Goal: Task Accomplishment & Management: Complete application form

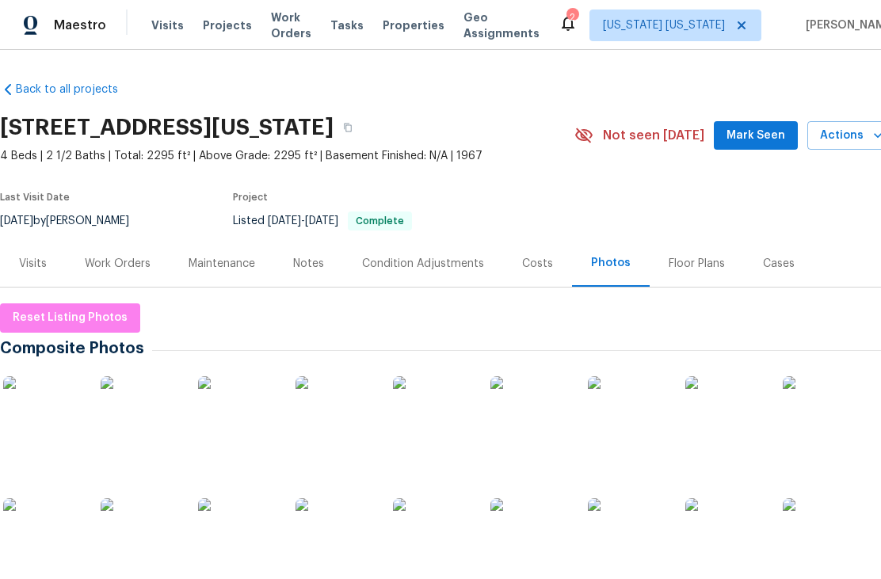
click at [407, 32] on span "Properties" at bounding box center [414, 25] width 62 height 16
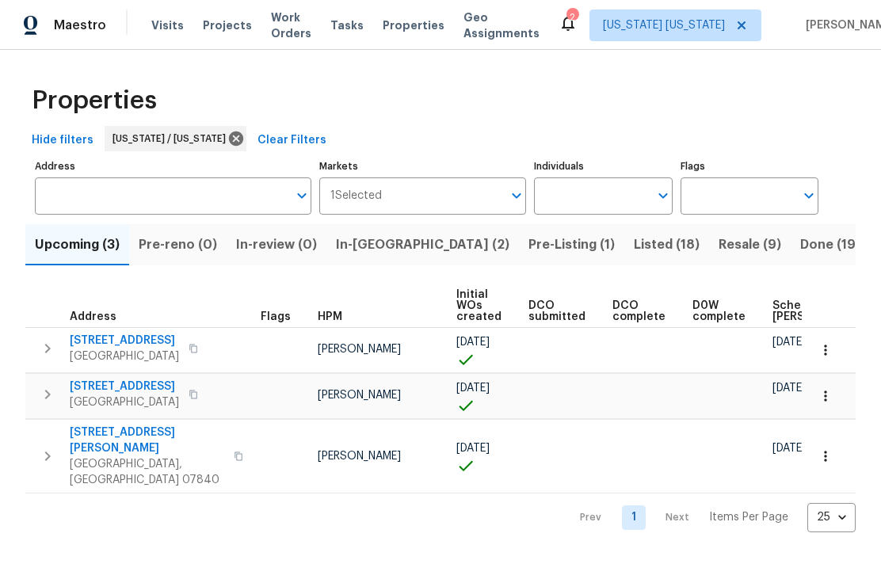
click at [719, 252] on span "Resale (9)" at bounding box center [750, 245] width 63 height 22
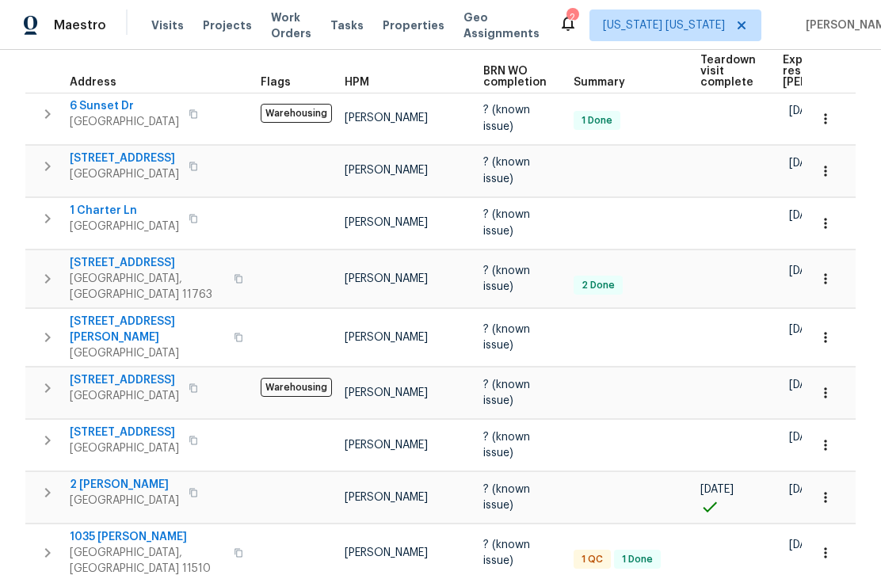
scroll to position [244, 0]
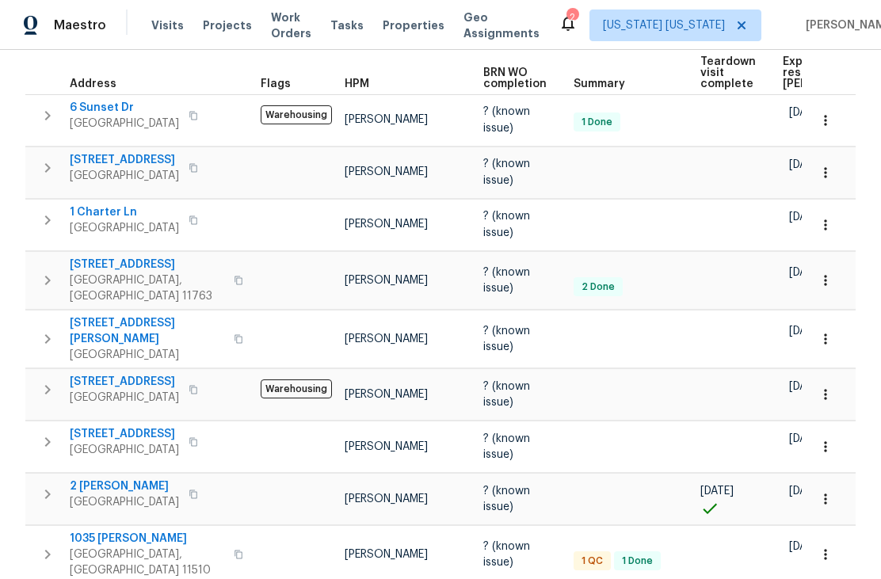
click at [85, 534] on span "1035 [PERSON_NAME]" at bounding box center [147, 539] width 154 height 16
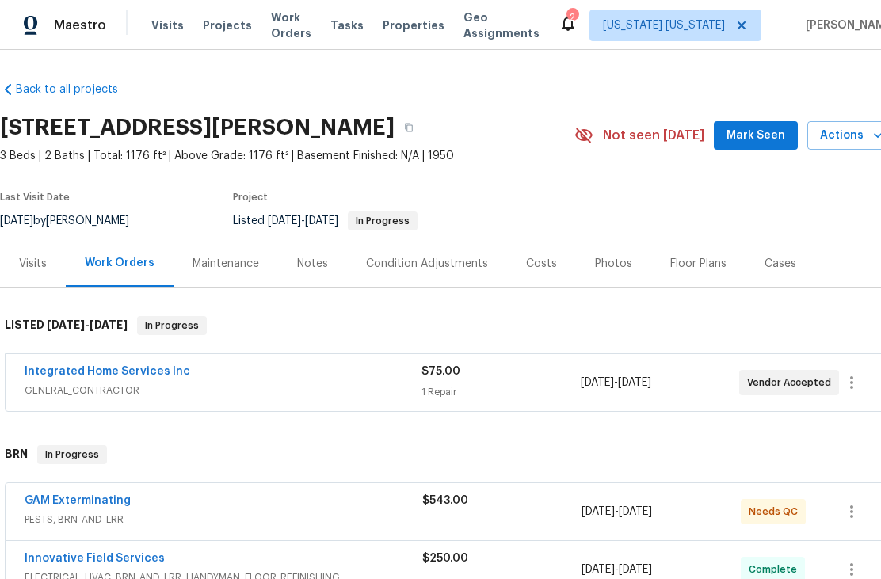
click at [115, 376] on link "Integrated Home Services Inc" at bounding box center [108, 371] width 166 height 11
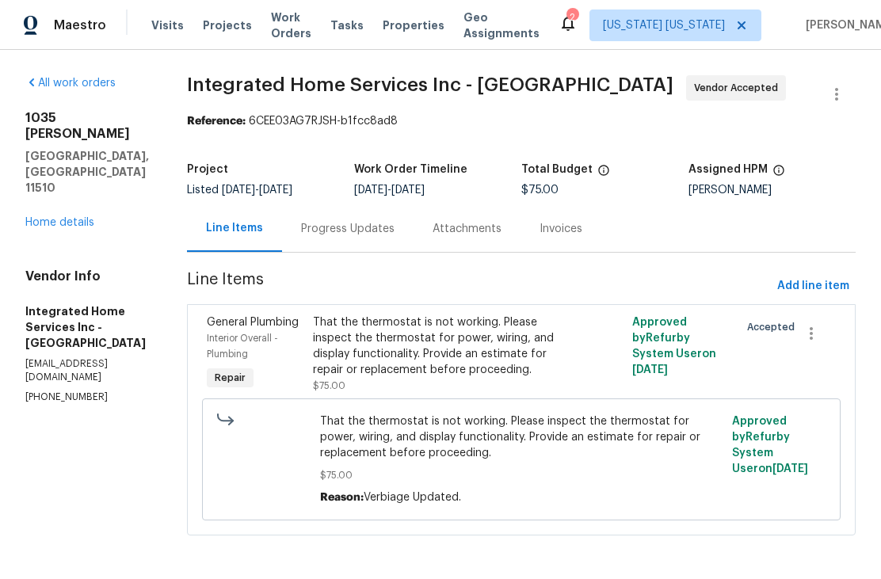
click at [49, 217] on link "Home details" at bounding box center [59, 222] width 69 height 11
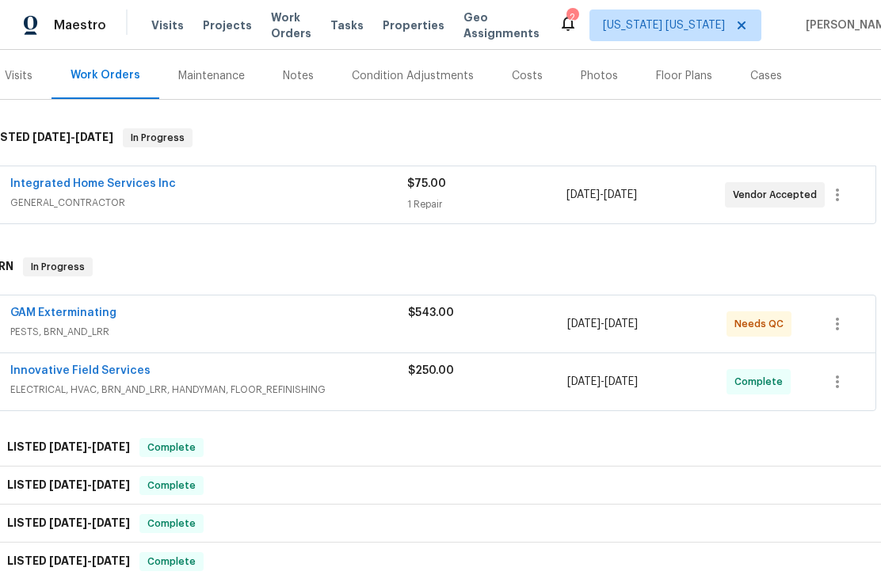
scroll to position [187, 5]
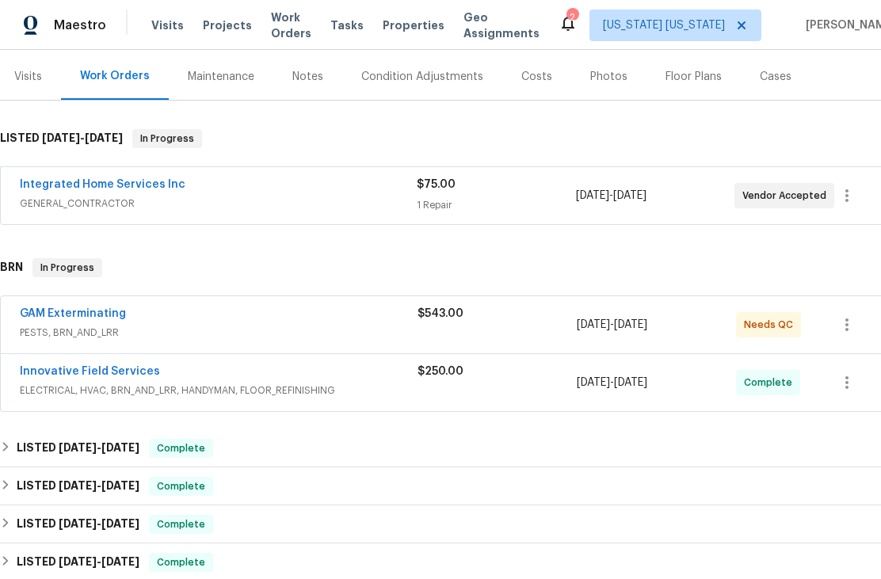
click at [55, 372] on link "Innovative Field Services" at bounding box center [90, 371] width 140 height 11
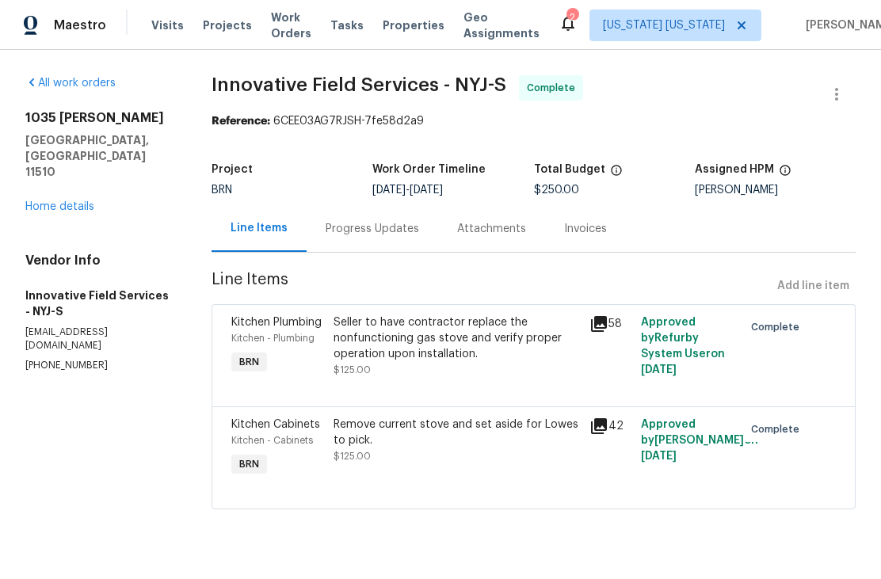
click at [32, 201] on link "Home details" at bounding box center [59, 206] width 69 height 11
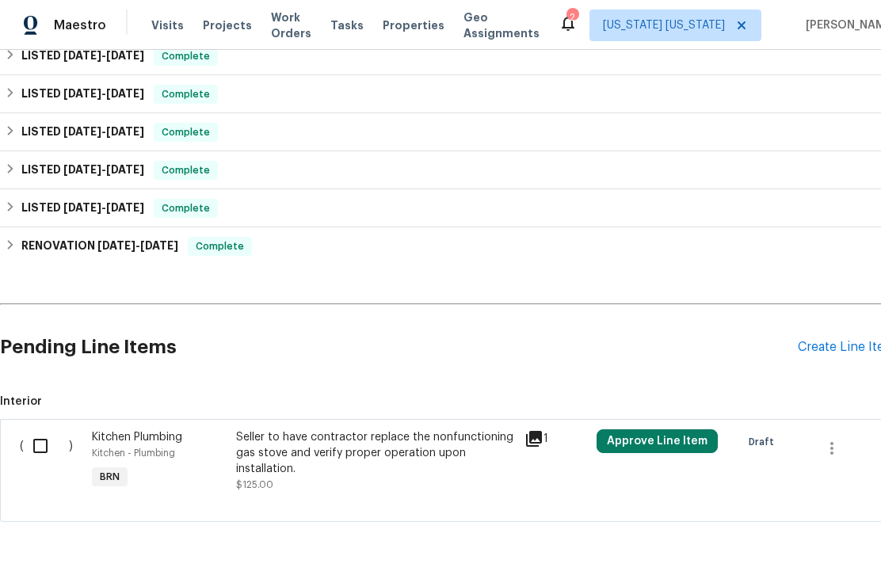
click at [848, 349] on div "Create Line Item" at bounding box center [846, 347] width 97 height 15
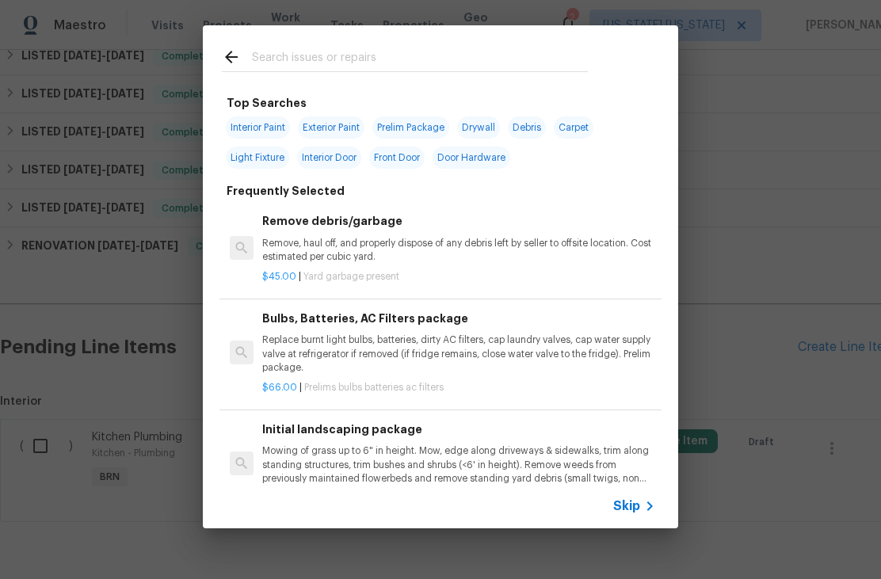
click at [539, 42] on div at bounding box center [405, 56] width 404 height 63
click at [541, 51] on input "text" at bounding box center [420, 60] width 336 height 24
click at [459, 50] on input "text" at bounding box center [420, 60] width 336 height 24
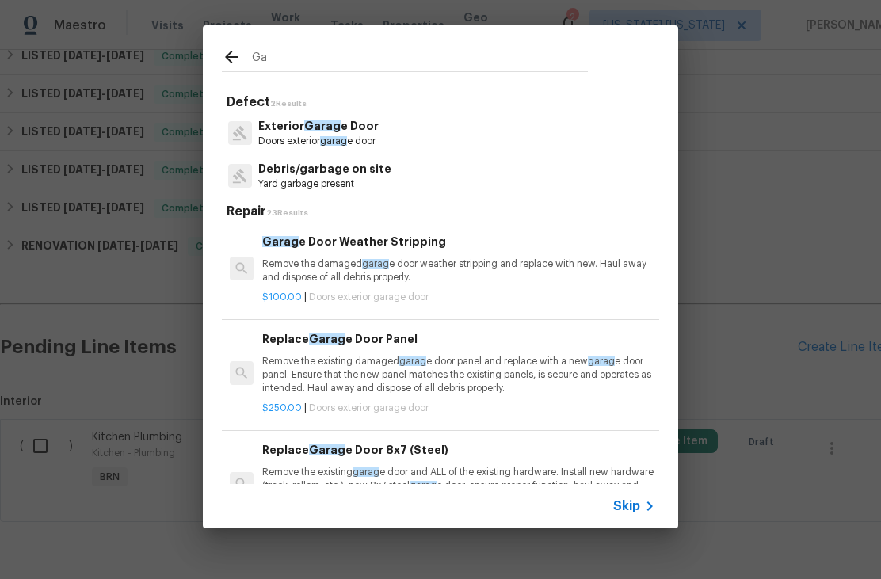
type input "G"
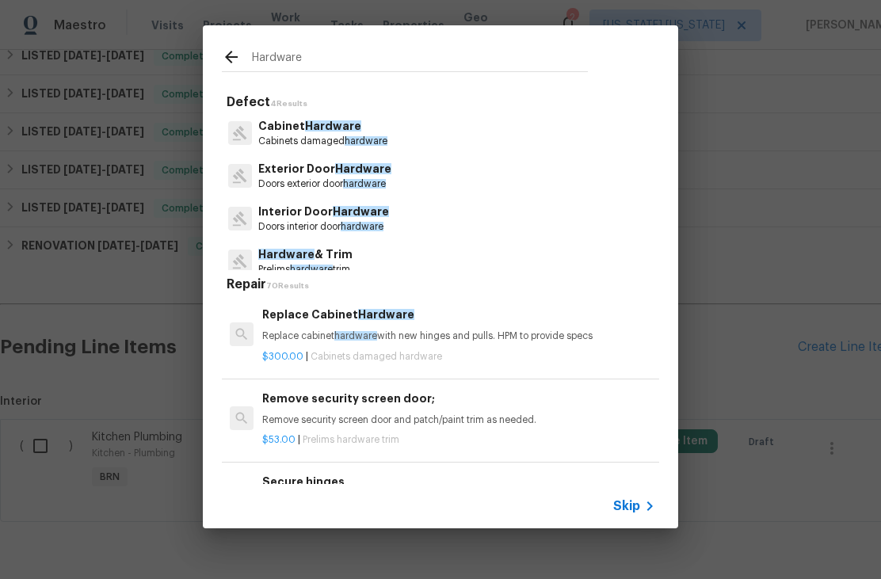
type input "Hardware"
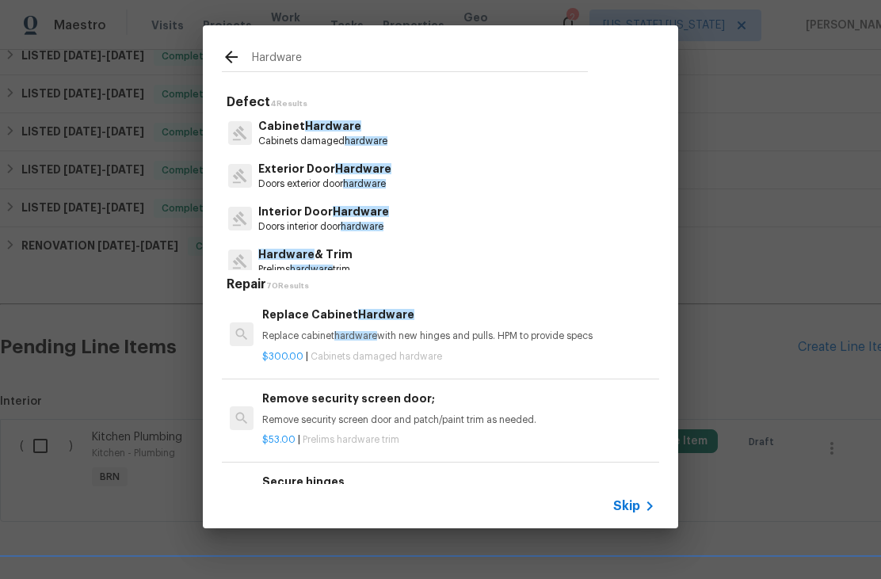
click at [425, 175] on div "Exterior Door Hardware Doors exterior door hardware" at bounding box center [440, 175] width 437 height 43
click at [409, 179] on div "Exterior Door Hardware Doors exterior door hardware" at bounding box center [440, 175] width 437 height 43
click at [375, 174] on span "Hardware" at bounding box center [363, 168] width 56 height 11
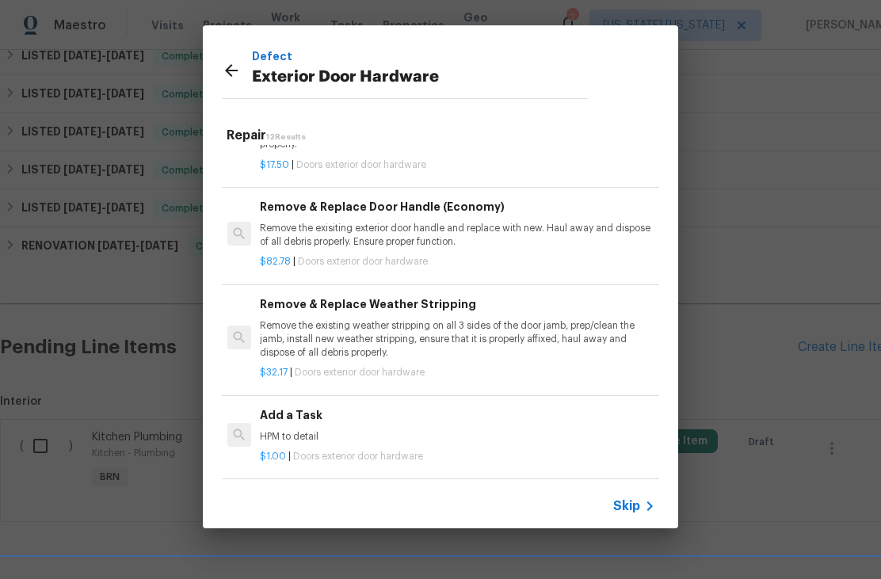
scroll to position [182, 2]
click at [490, 232] on p "Remove the exisiting exterior door handle and replace with new. Haul away and d…" at bounding box center [456, 234] width 393 height 27
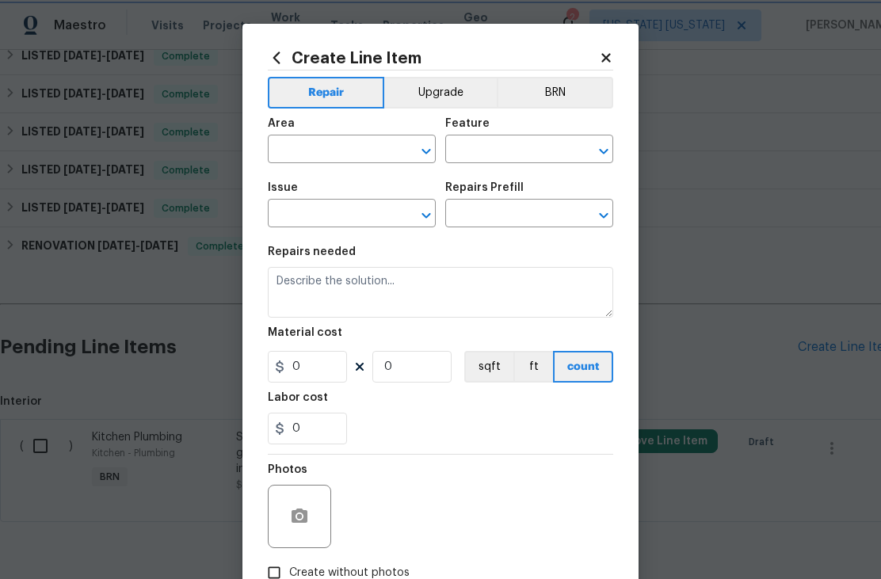
type input "Interior Door"
type input "Exterior Door Hardware"
type input "Remove & Replace Door Handle (Economy) $82.78"
type textarea "Remove the exisiting exterior door handle and replace with new. Haul away and d…"
type input "82.78"
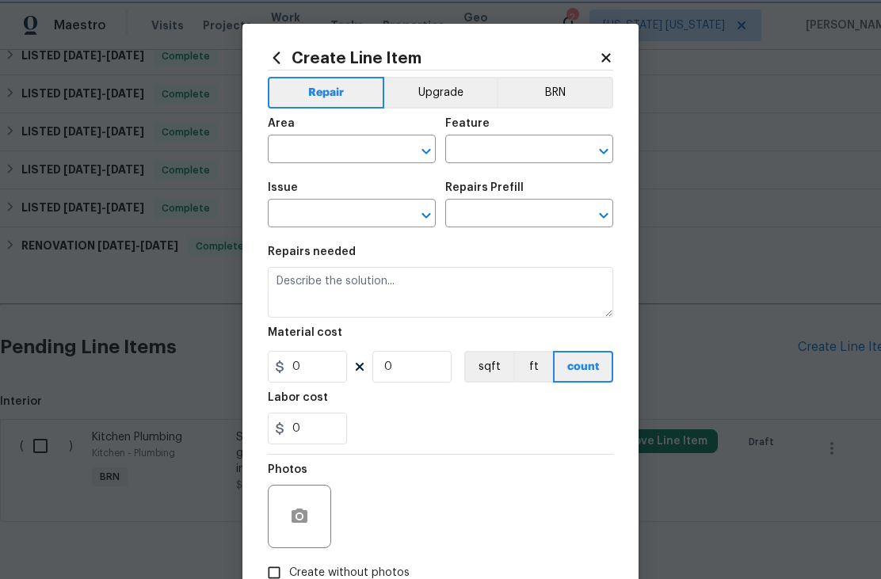
type input "1"
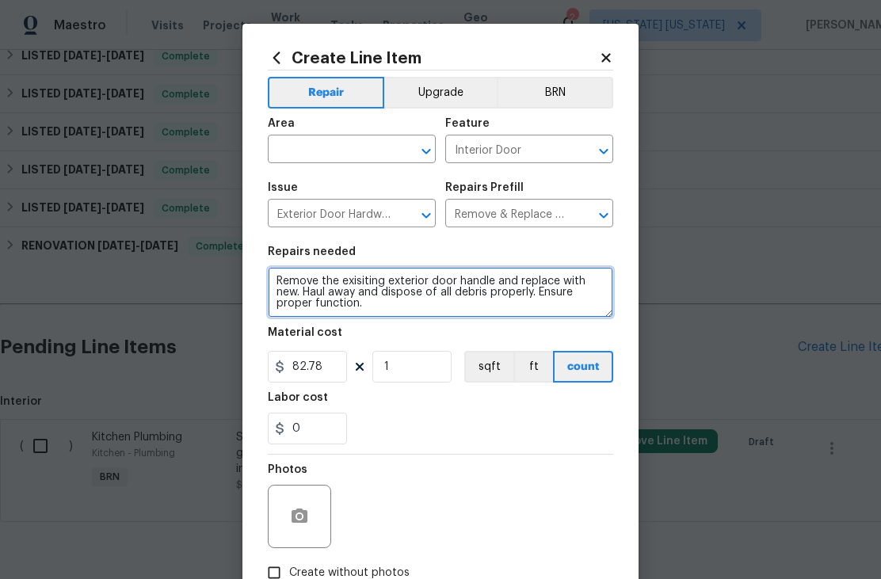
click at [391, 303] on textarea "Remove the exisiting exterior door handle and replace with new. Haul away and d…" at bounding box center [440, 292] width 345 height 51
click at [390, 303] on textarea "Remove the exisiting exterior door handle and replace with new. Haul away and d…" at bounding box center [440, 292] width 345 height 51
click at [376, 307] on textarea "Remove the exisiting exterior door handle and replace with new. Haul away and d…" at bounding box center [440, 292] width 345 height 51
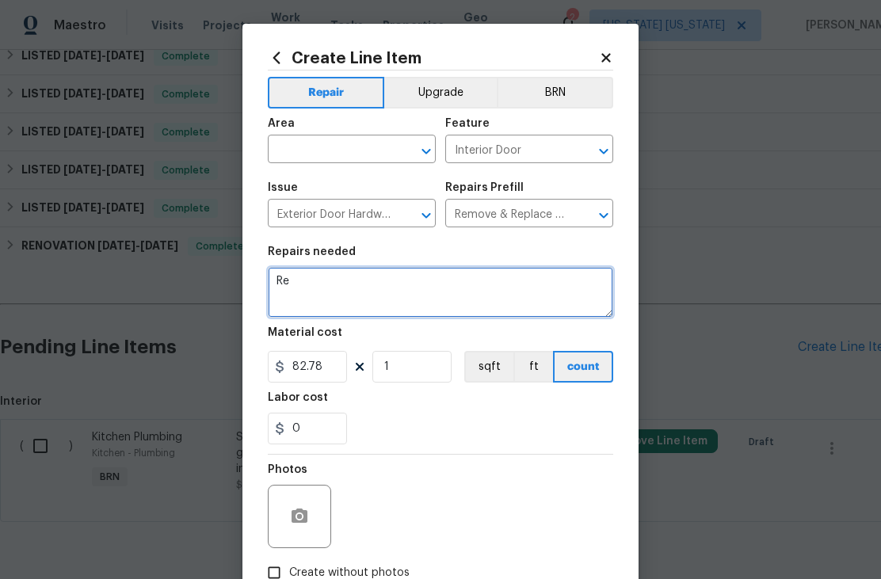
type textarea "R"
type textarea "Remove and replace lockset at side garage door."
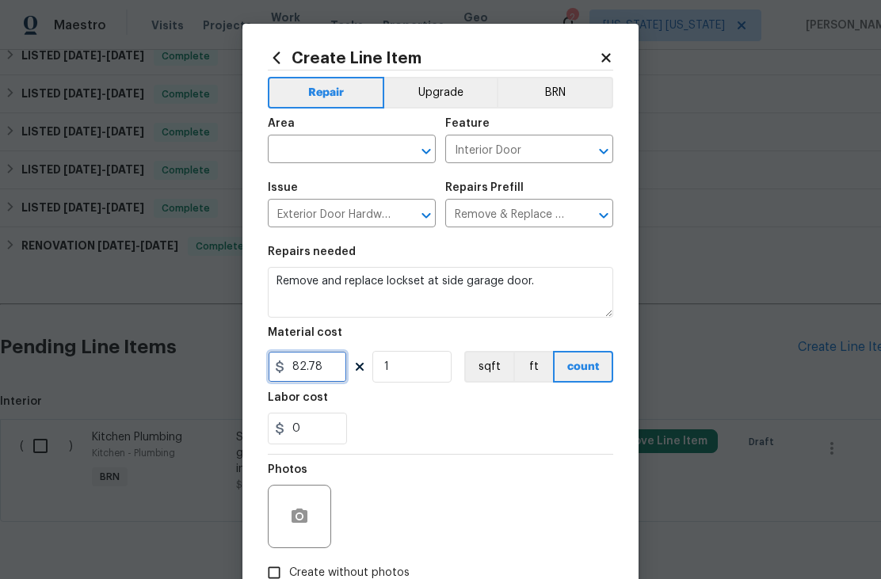
click at [334, 367] on input "82.78" at bounding box center [307, 367] width 79 height 32
click at [334, 366] on input "82.78" at bounding box center [307, 367] width 79 height 32
type input "85"
click at [358, 146] on input "text" at bounding box center [330, 151] width 124 height 25
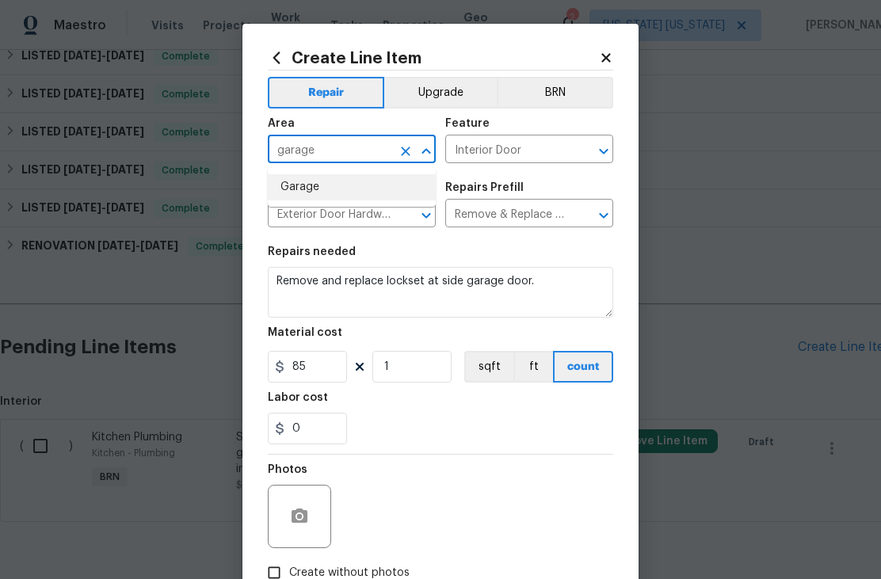
click at [359, 192] on li "Garage" at bounding box center [352, 187] width 168 height 26
type input "Garage"
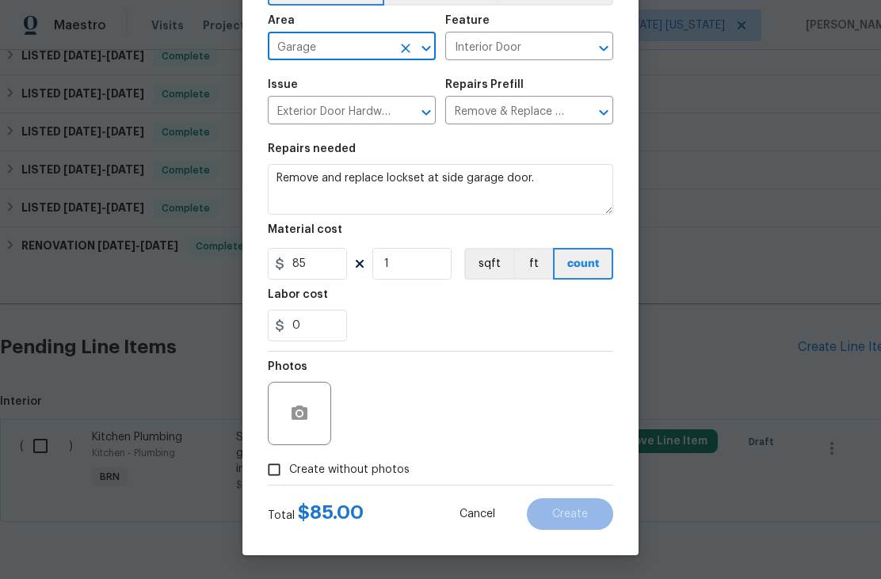
scroll to position [106, 0]
click at [379, 466] on span "Create without photos" at bounding box center [349, 470] width 120 height 17
click at [289, 466] on input "Create without photos" at bounding box center [274, 470] width 30 height 30
checkbox input "true"
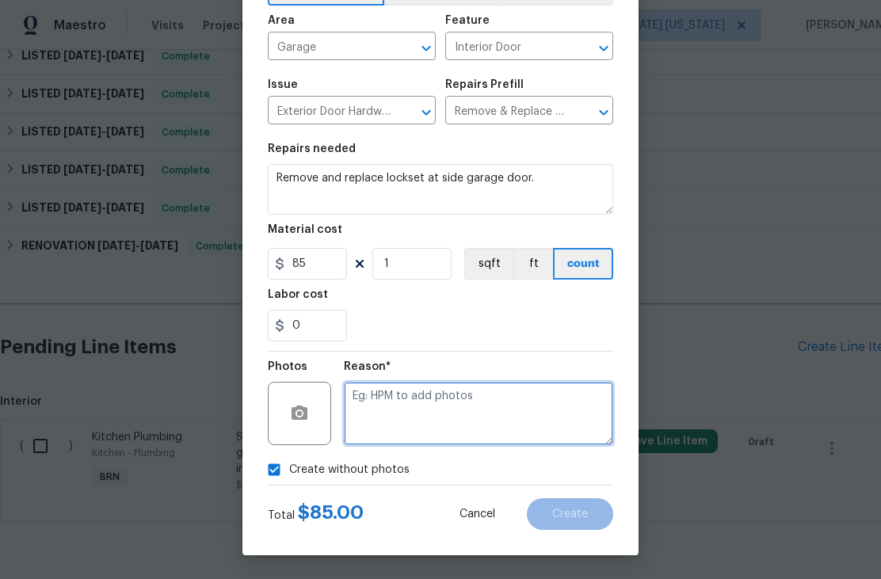
click at [434, 395] on textarea at bounding box center [478, 413] width 269 height 63
type textarea "Adding after"
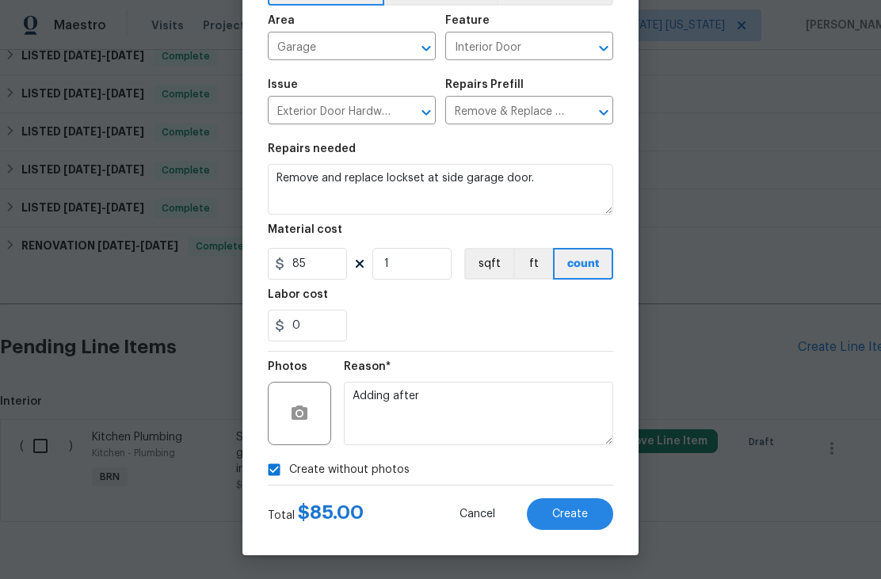
click at [595, 518] on button "Create" at bounding box center [570, 514] width 86 height 32
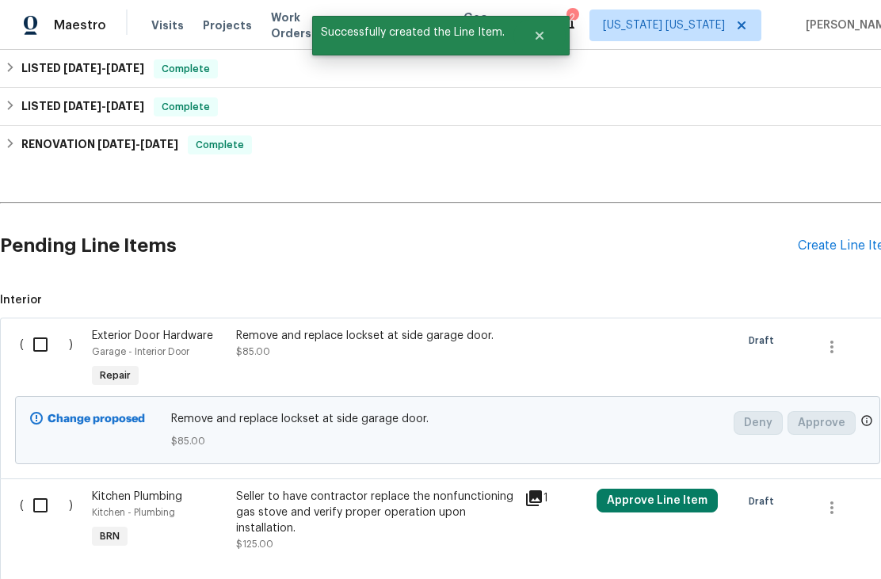
scroll to position [758, 0]
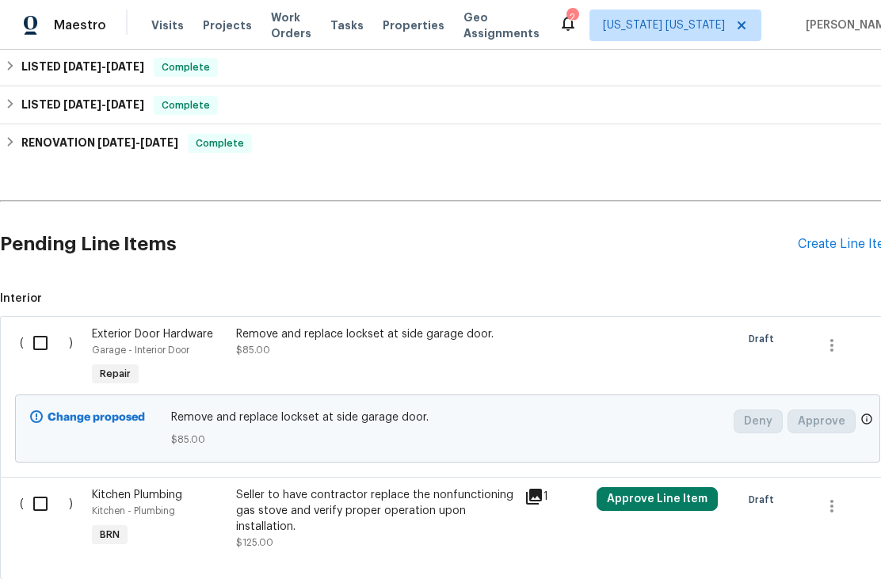
click at [40, 511] on input "checkbox" at bounding box center [46, 503] width 45 height 33
checkbox input "true"
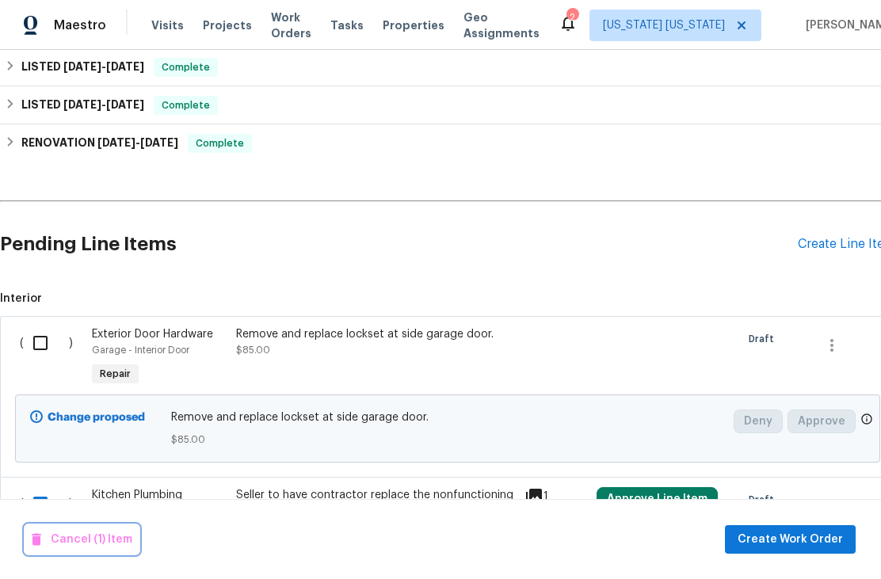
click at [44, 547] on icon "button" at bounding box center [37, 540] width 16 height 16
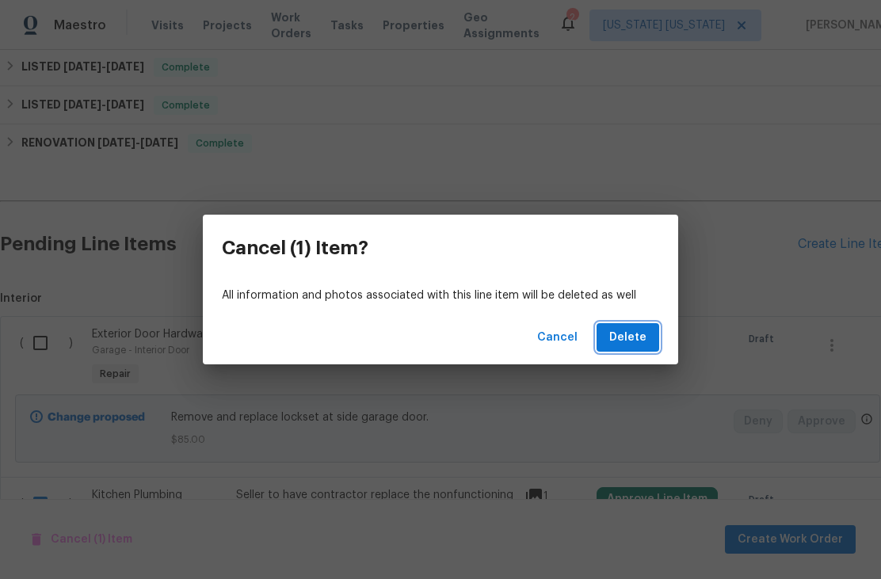
click at [633, 323] on button "Delete" at bounding box center [628, 337] width 63 height 29
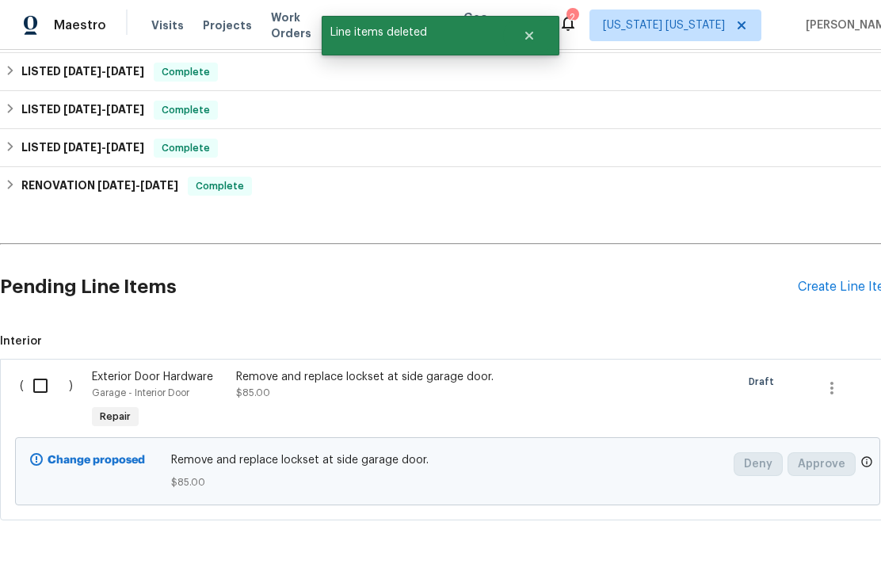
scroll to position [714, 0]
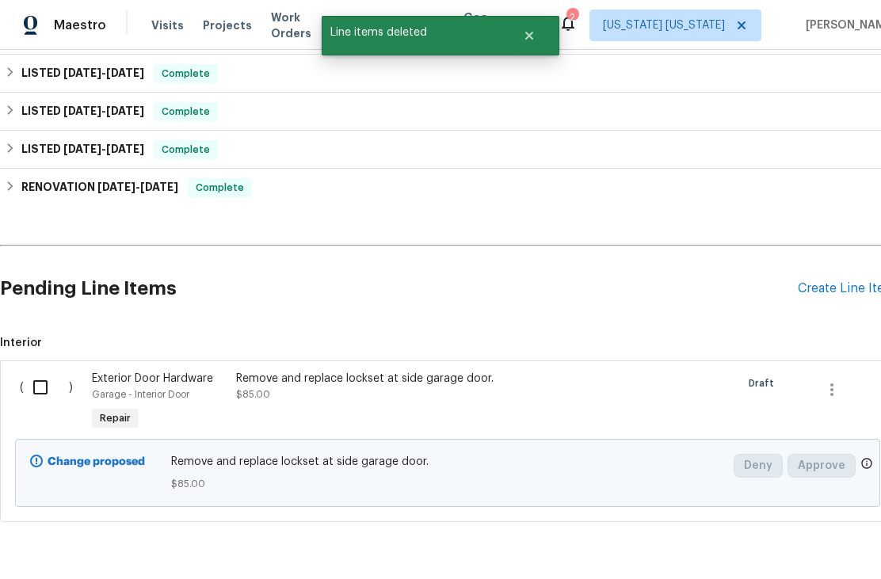
click at [845, 294] on div "Create Line Item" at bounding box center [846, 288] width 97 height 15
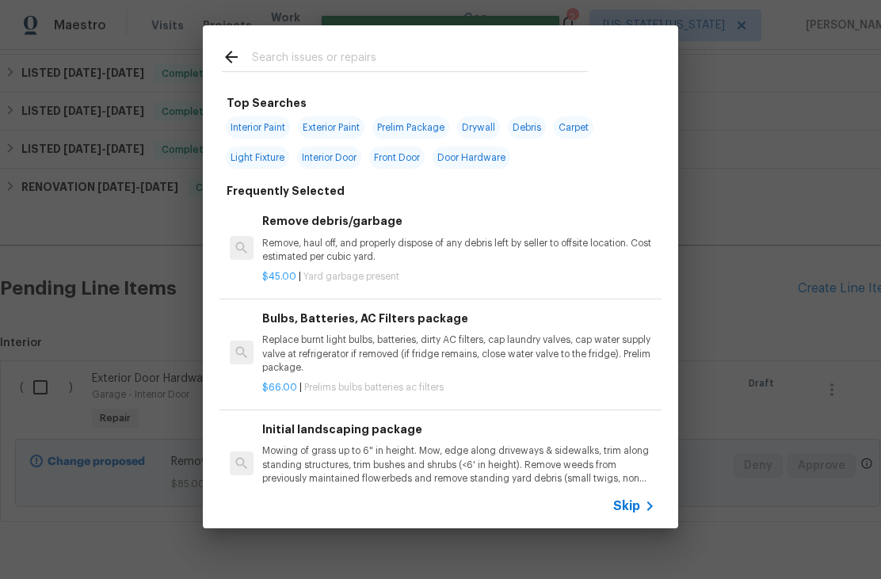
click at [523, 53] on input "text" at bounding box center [420, 60] width 336 height 24
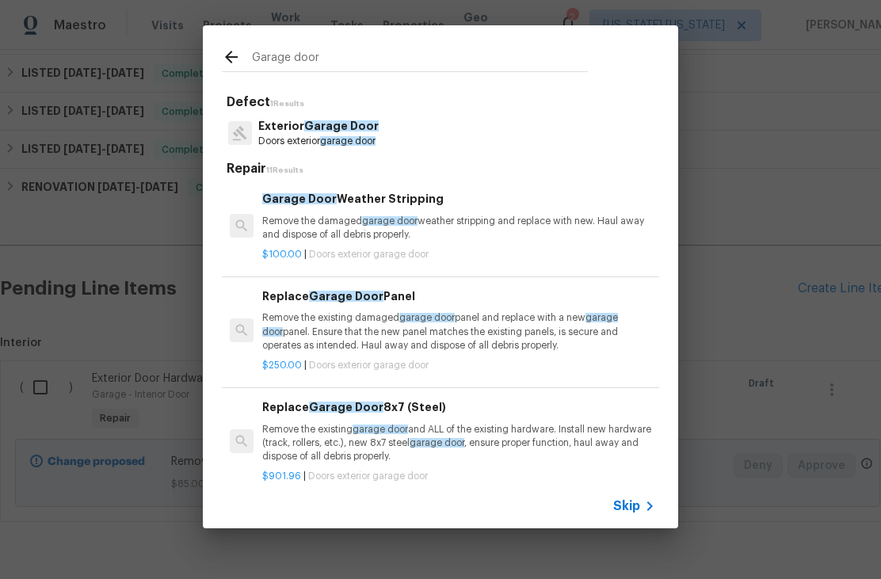
type input "Garage door"
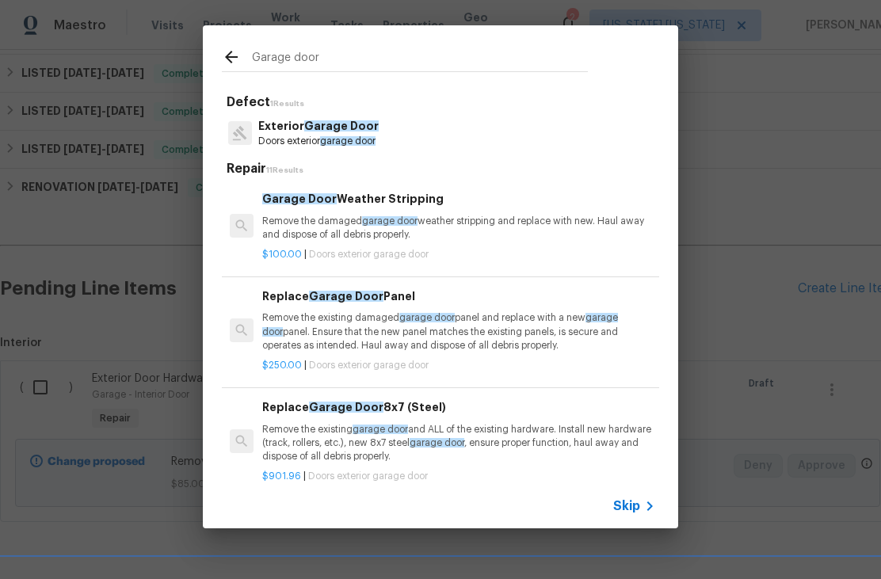
click at [583, 147] on div "Exterior Garage Door Doors exterior garage door" at bounding box center [440, 133] width 437 height 43
click at [578, 135] on div "Exterior Garage Door Doors exterior garage door" at bounding box center [440, 133] width 437 height 43
click at [352, 135] on p "Doors exterior garage door" at bounding box center [318, 141] width 120 height 13
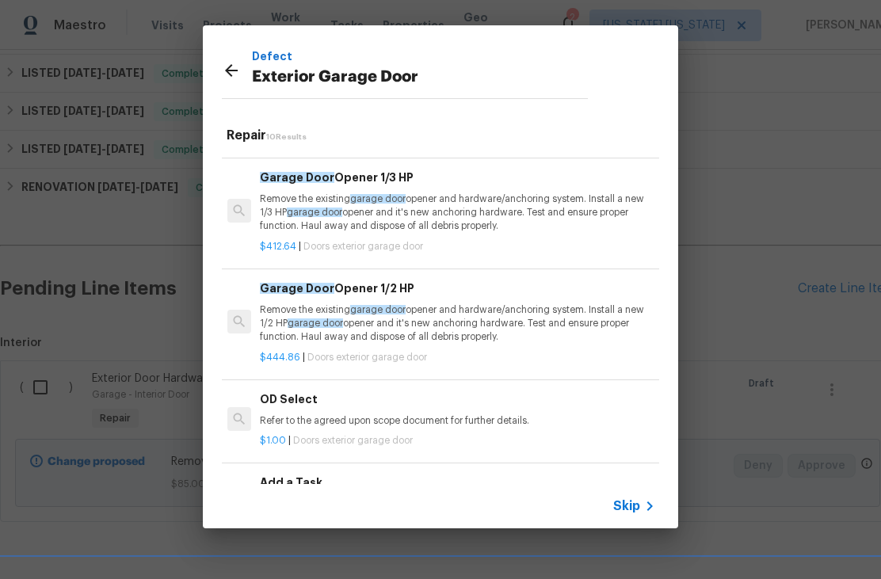
scroll to position [640, 2]
click at [393, 482] on h6 "Add a Task" at bounding box center [456, 483] width 393 height 17
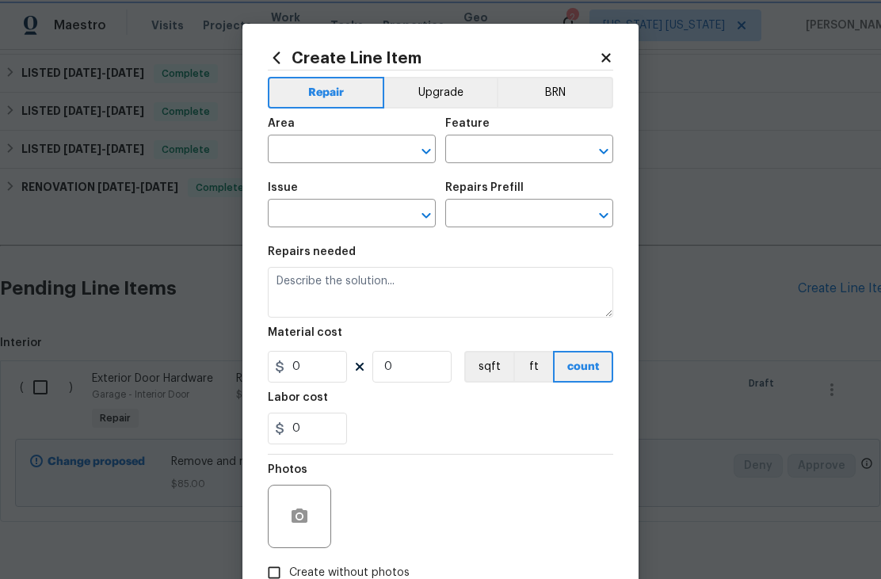
type input "Interior Door"
type input "Exterior Garage Door"
type input "Add a Task $1.00"
type textarea "HPM to detail"
type input "1"
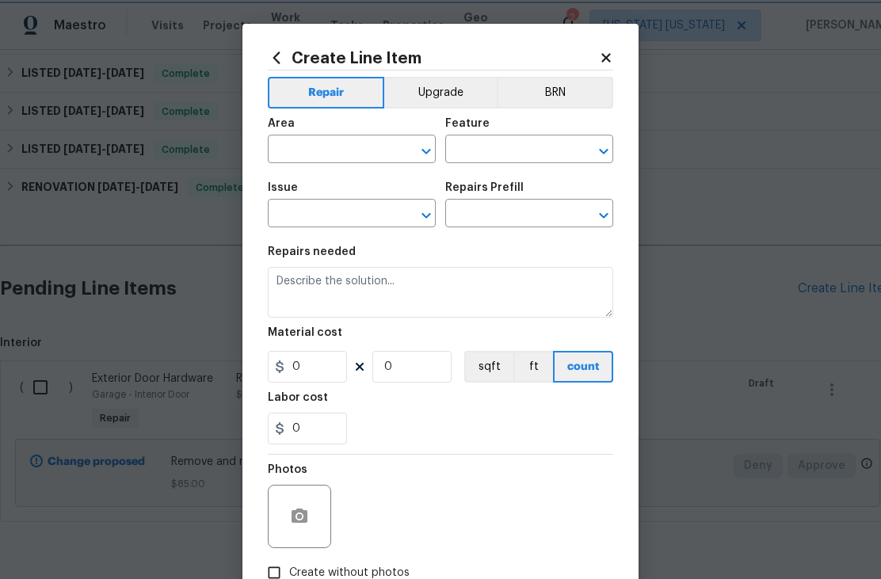
type input "1"
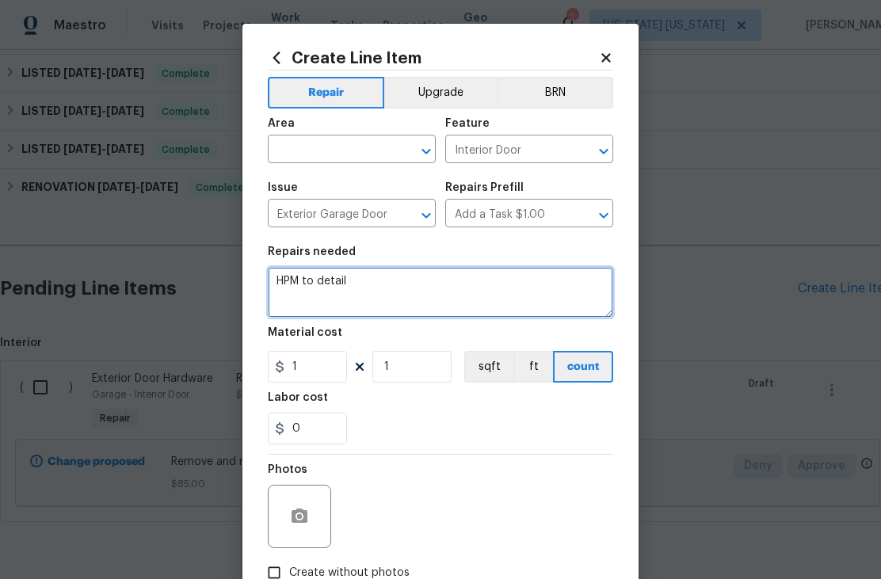
click at [468, 280] on textarea "HPM to detail" at bounding box center [440, 292] width 345 height 51
type textarea "H"
type textarea "R"
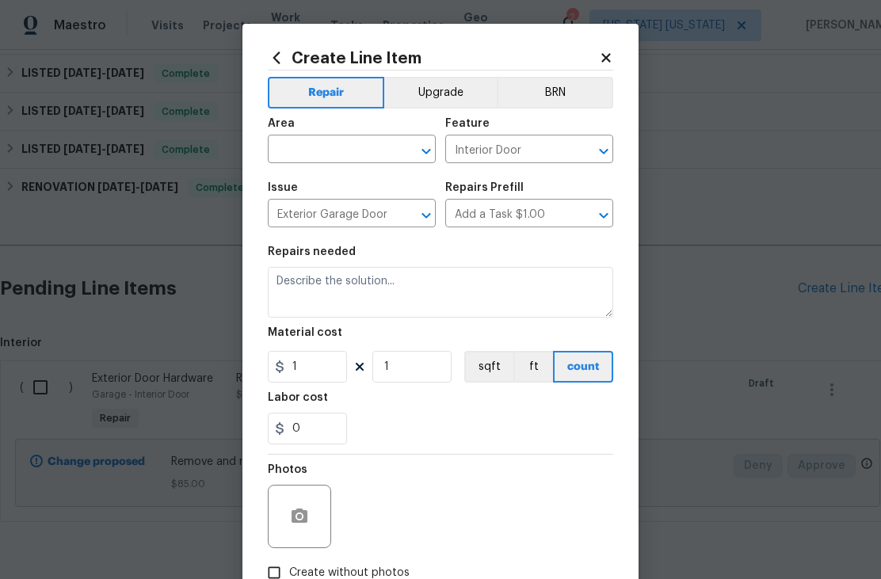
click at [311, 134] on div "Area" at bounding box center [352, 128] width 168 height 21
click at [293, 155] on input "text" at bounding box center [330, 151] width 124 height 25
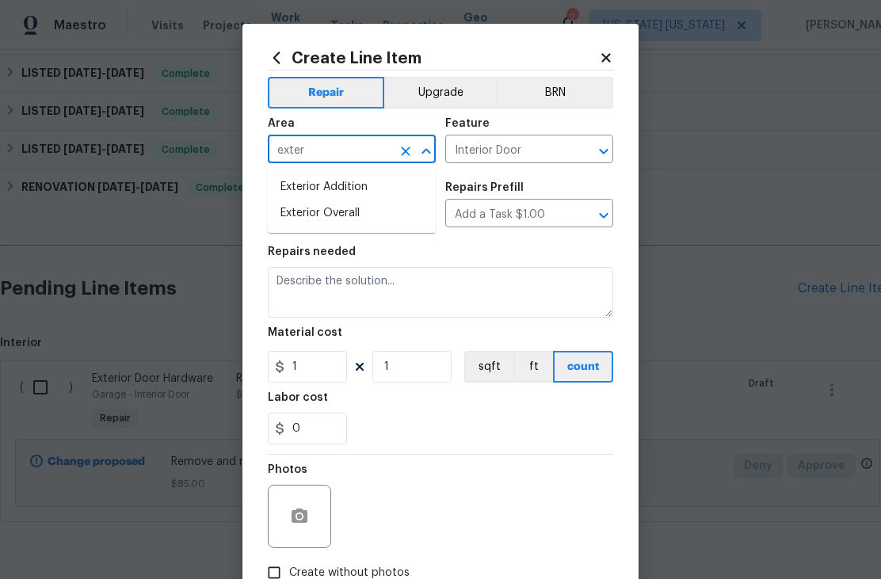
click at [304, 215] on li "Exterior Overall" at bounding box center [352, 213] width 168 height 26
type input "Exterior Overall"
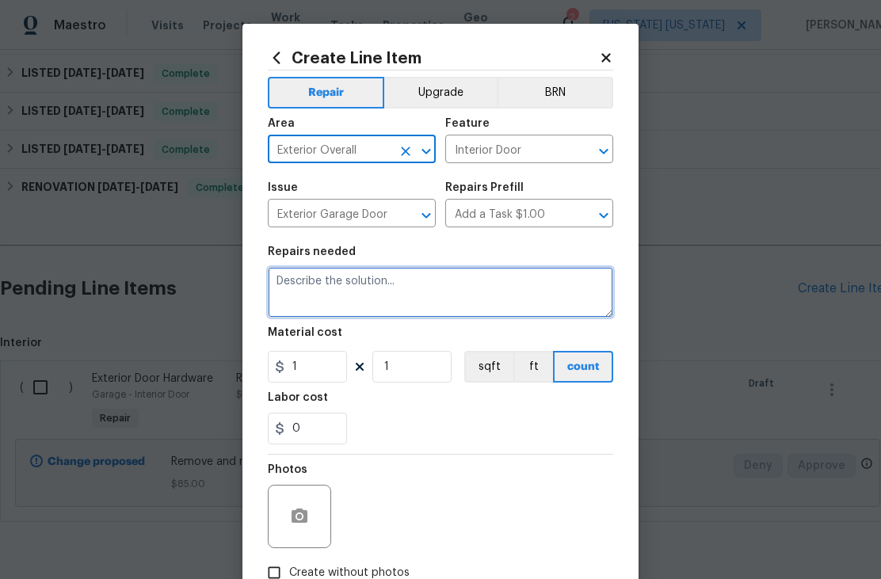
click at [466, 283] on textarea at bounding box center [440, 292] width 345 height 51
type textarea "R"
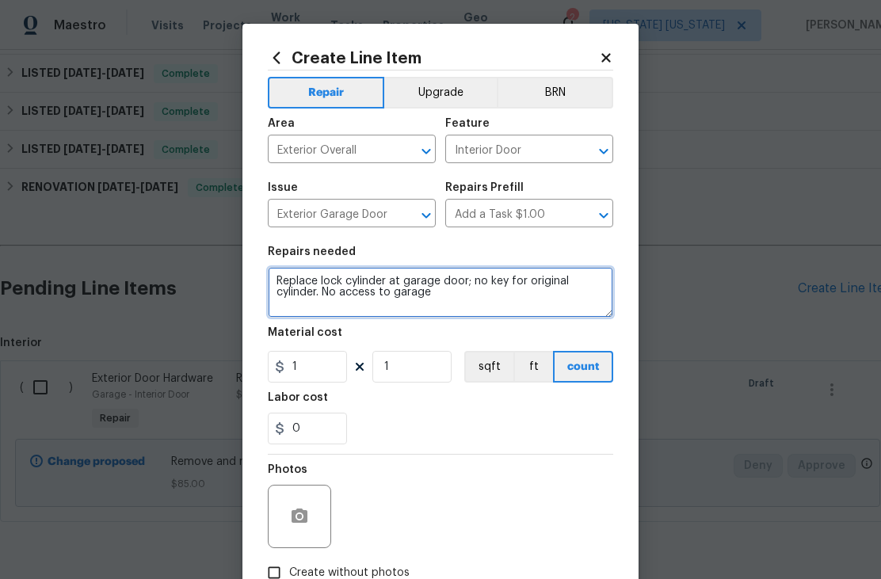
type textarea "Replace lock cylinder at garage door; no key for original cylinder. No access t…"
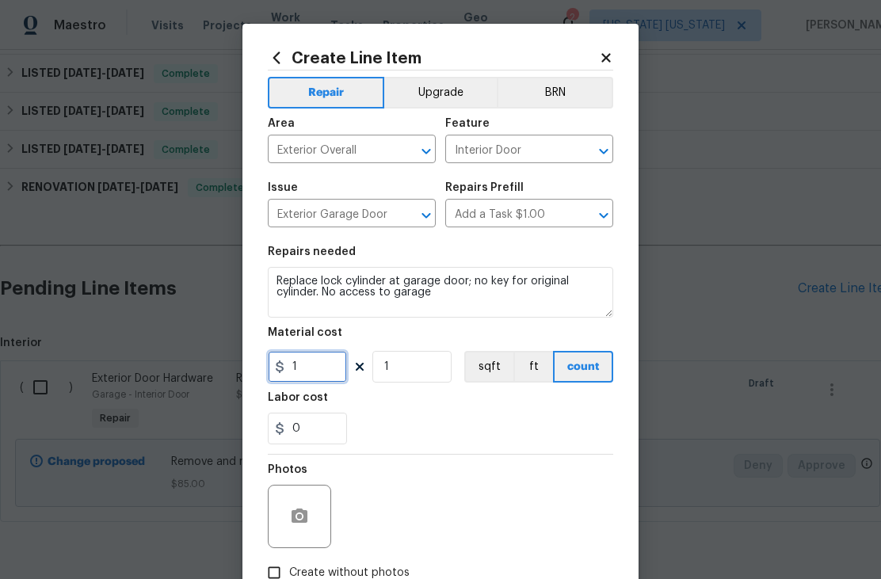
click at [300, 383] on input "1" at bounding box center [307, 367] width 79 height 32
click at [303, 383] on input "1" at bounding box center [307, 367] width 79 height 32
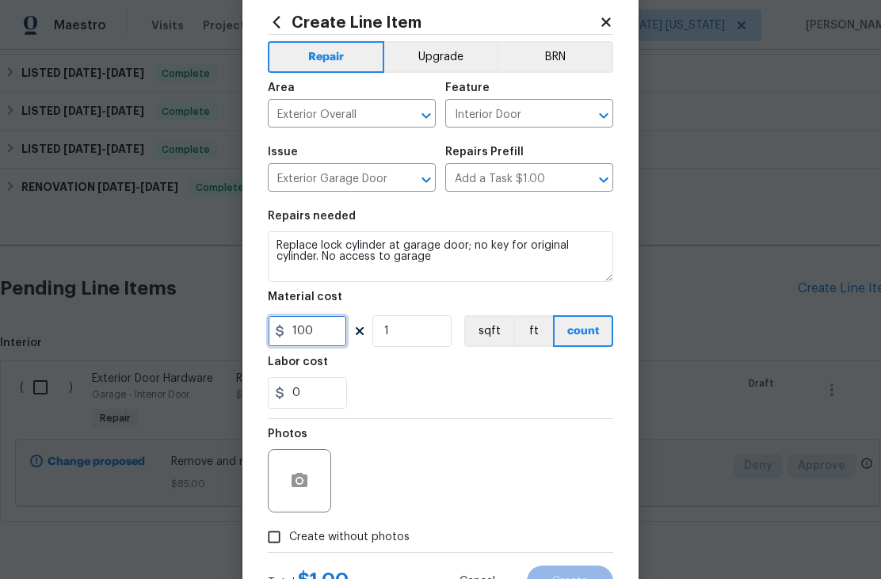
scroll to position [32, 0]
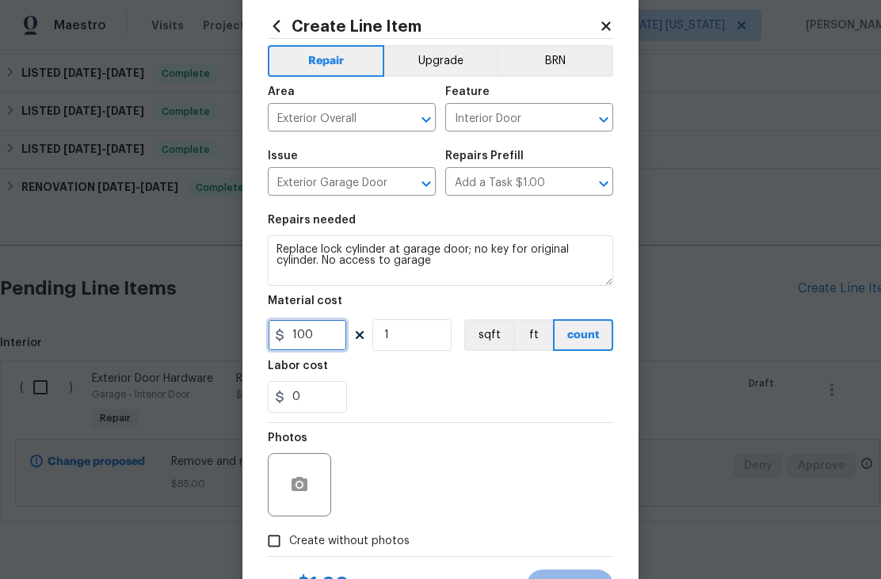
type input "100"
click at [384, 543] on span "Create without photos" at bounding box center [349, 541] width 120 height 17
click at [289, 543] on input "Create without photos" at bounding box center [274, 541] width 30 height 30
checkbox input "true"
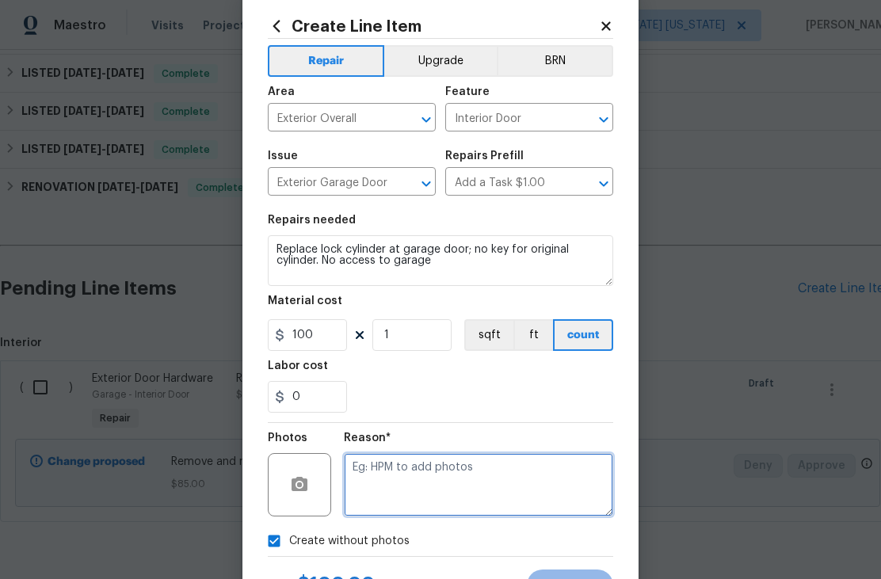
click at [434, 484] on textarea at bounding box center [478, 484] width 269 height 63
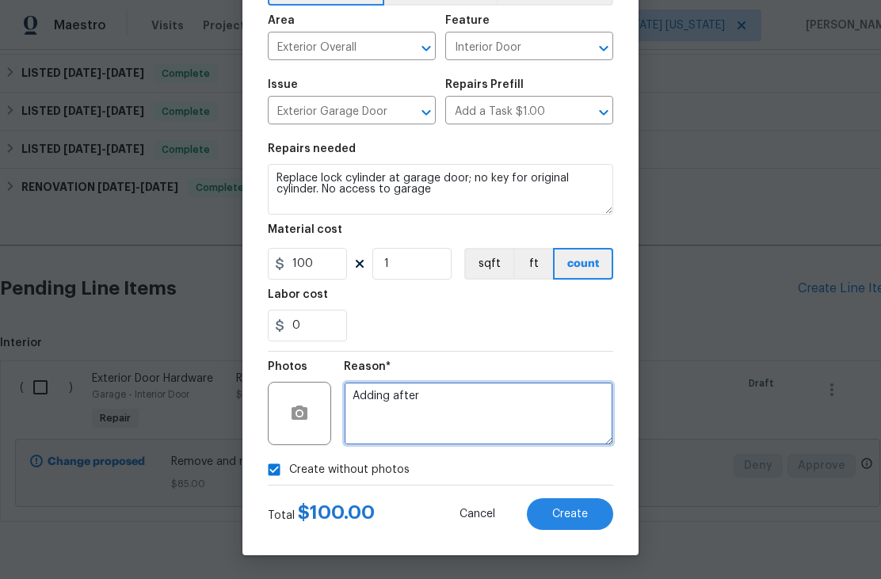
scroll to position [106, 0]
type textarea "Adding after"
click at [572, 517] on span "Create" at bounding box center [570, 515] width 36 height 12
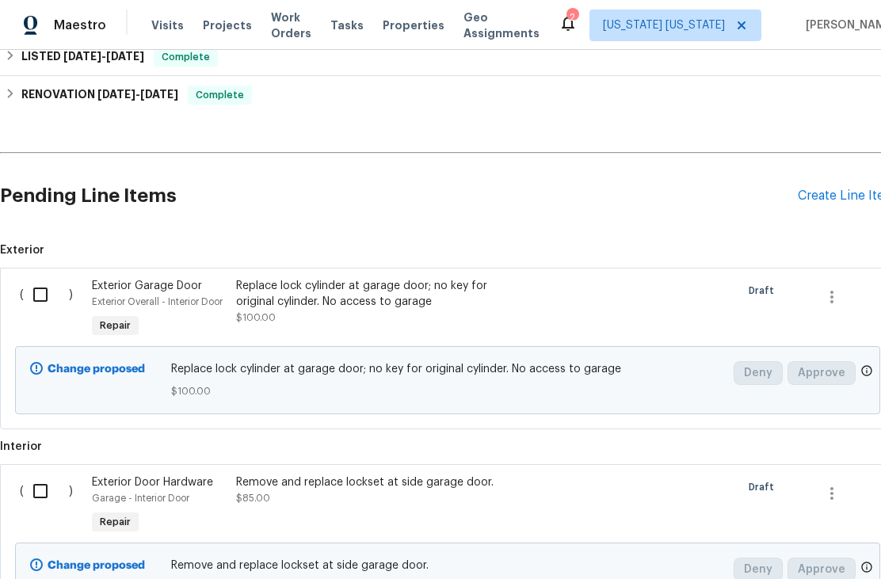
scroll to position [806, 0]
click at [36, 294] on input "checkbox" at bounding box center [46, 295] width 45 height 33
checkbox input "true"
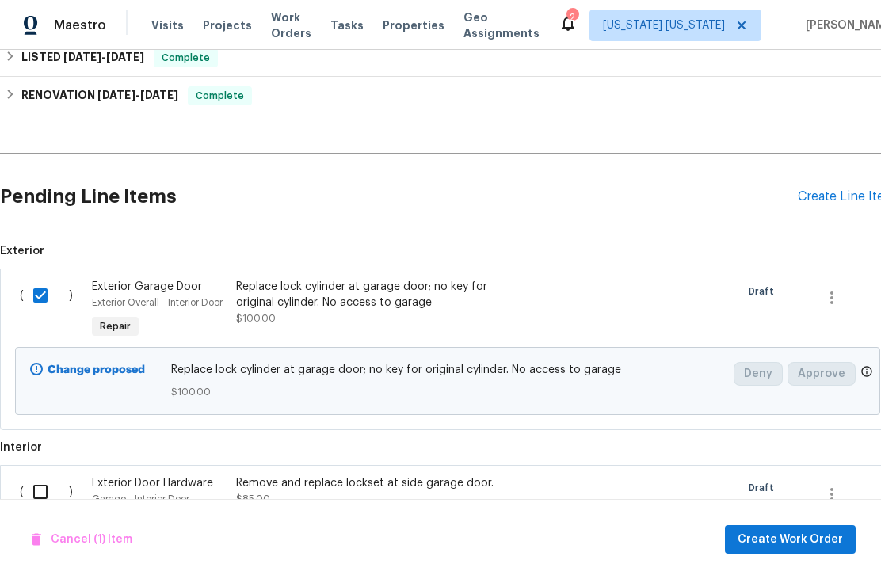
click at [40, 486] on input "checkbox" at bounding box center [46, 491] width 45 height 33
click at [826, 539] on span "Create Work Order" at bounding box center [790, 540] width 105 height 20
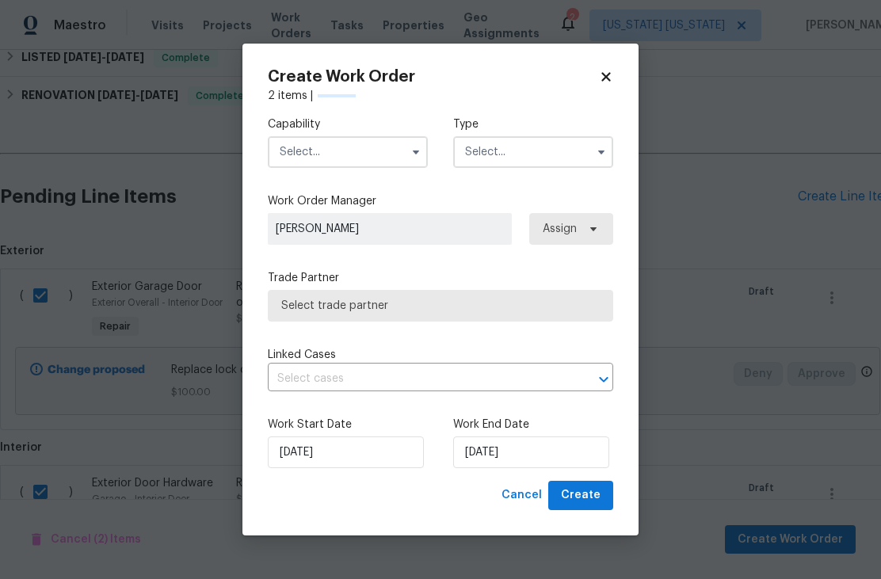
checkbox input "false"
click at [287, 152] on input "text" at bounding box center [348, 152] width 160 height 32
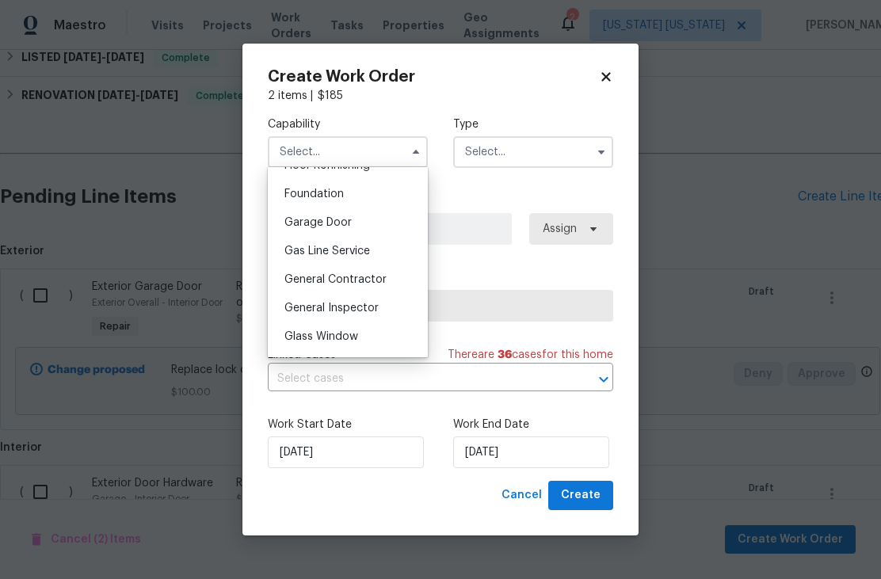
scroll to position [674, 0]
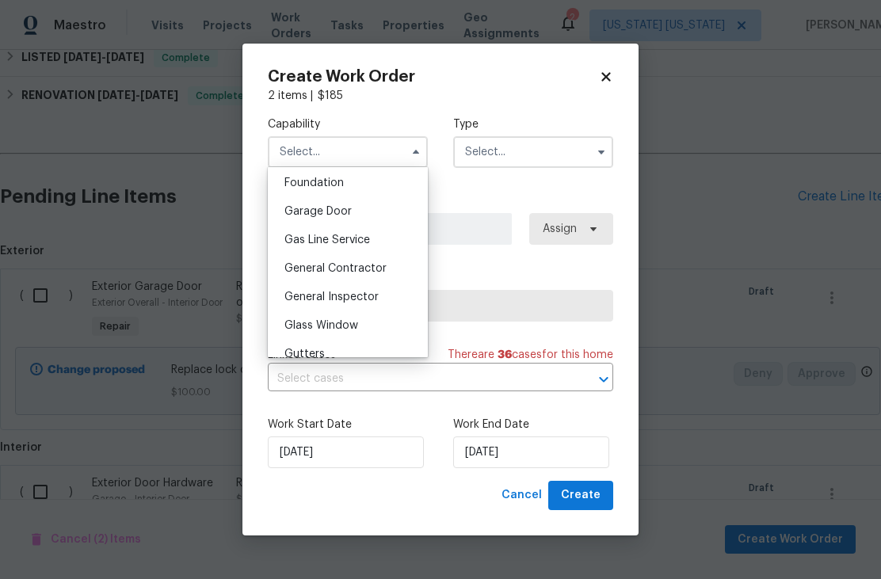
click at [295, 267] on span "General Contractor" at bounding box center [335, 268] width 102 height 11
type input "General Contractor"
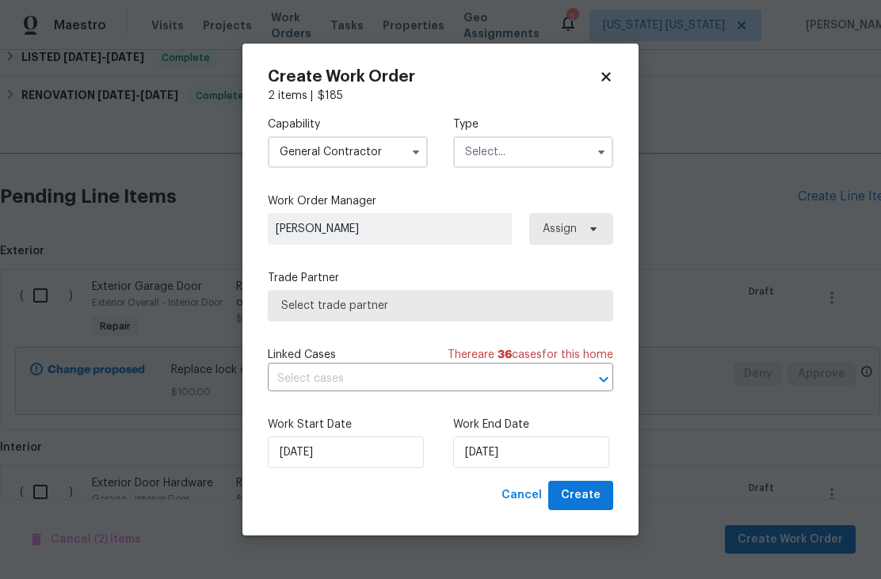
click at [477, 162] on input "text" at bounding box center [533, 152] width 160 height 32
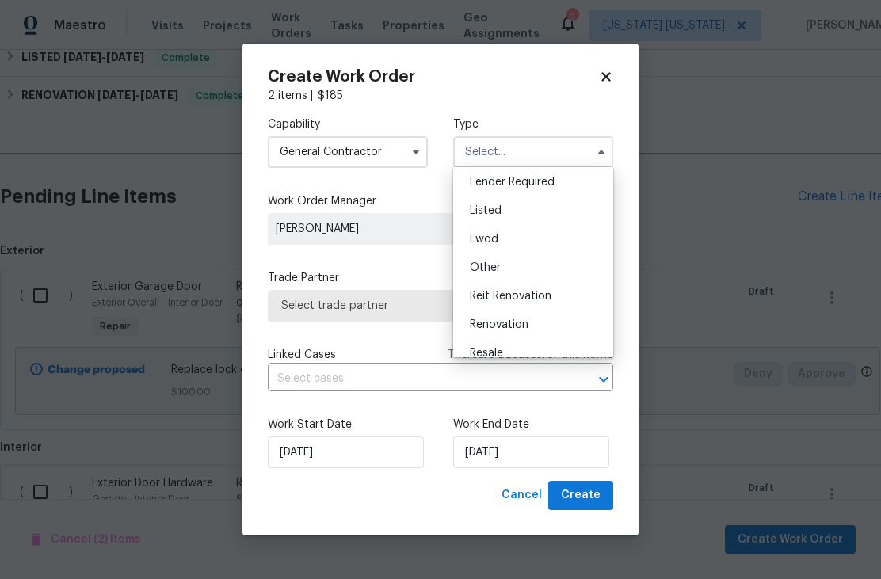
scroll to position [116, 0]
click at [482, 218] on div "Listed" at bounding box center [533, 211] width 152 height 29
type input "Listed"
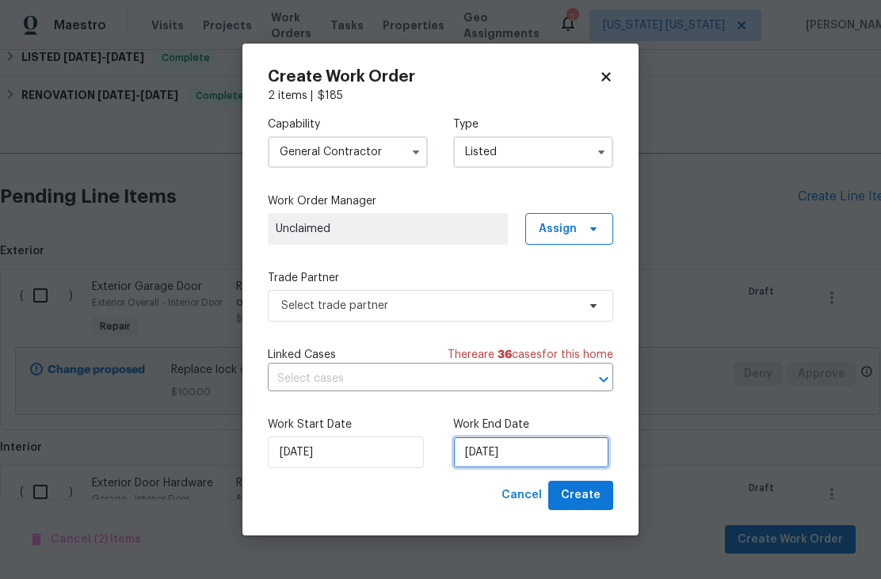
click at [469, 449] on input "10/1/2025" at bounding box center [531, 453] width 156 height 32
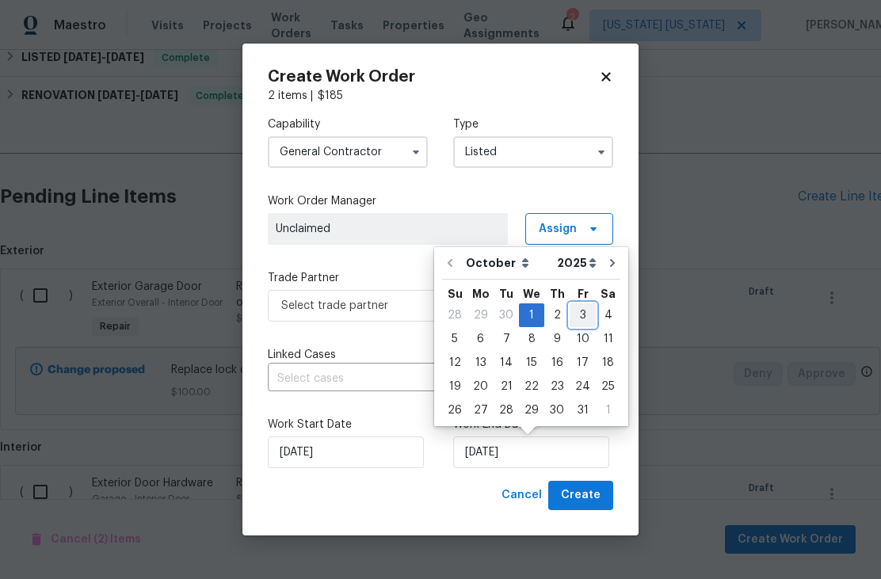
click at [573, 311] on div "3" at bounding box center [583, 315] width 26 height 22
type input "10/3/2025"
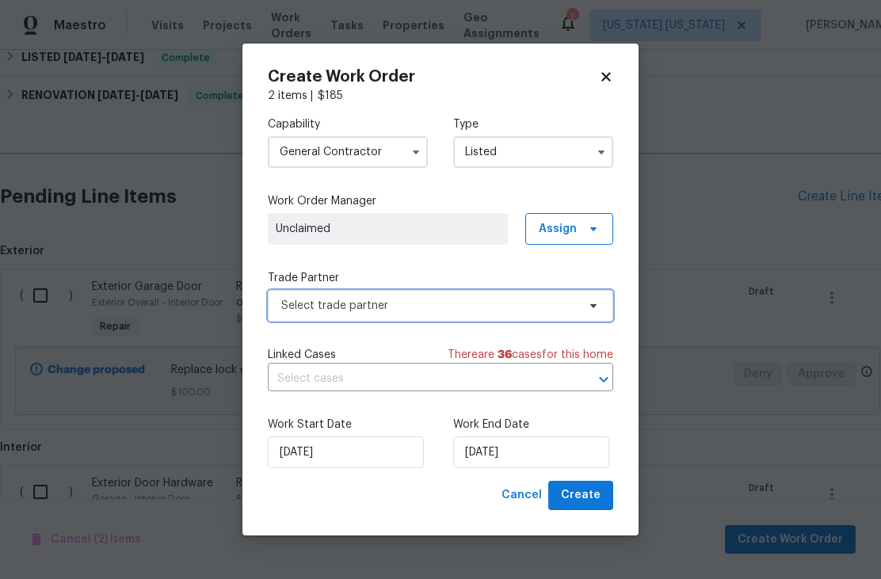
click at [287, 298] on span "Select trade partner" at bounding box center [428, 306] width 295 height 16
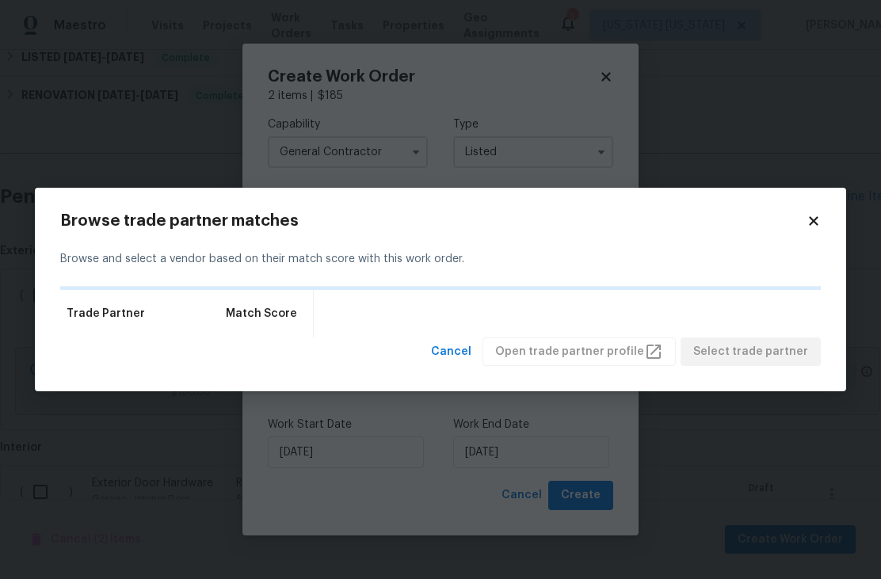
click at [819, 221] on icon at bounding box center [813, 221] width 14 height 14
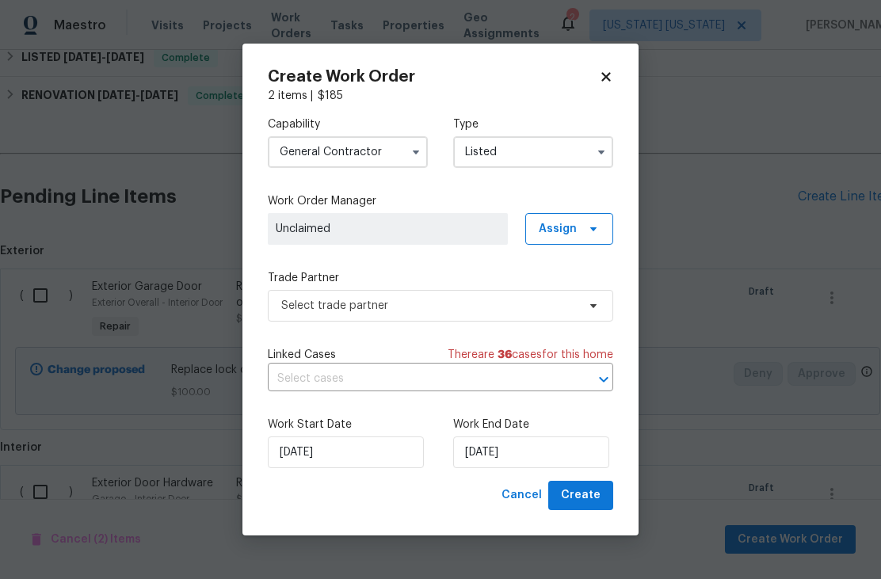
click at [443, 231] on span "Unclaimed" at bounding box center [388, 229] width 224 height 16
click at [448, 219] on span "Unclaimed" at bounding box center [388, 229] width 240 height 32
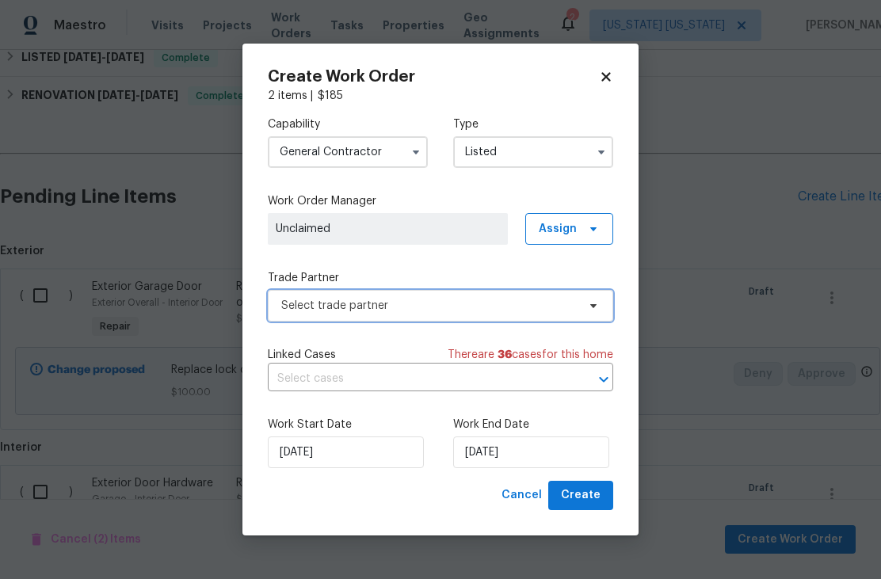
click at [495, 315] on span "Select trade partner" at bounding box center [440, 306] width 345 height 32
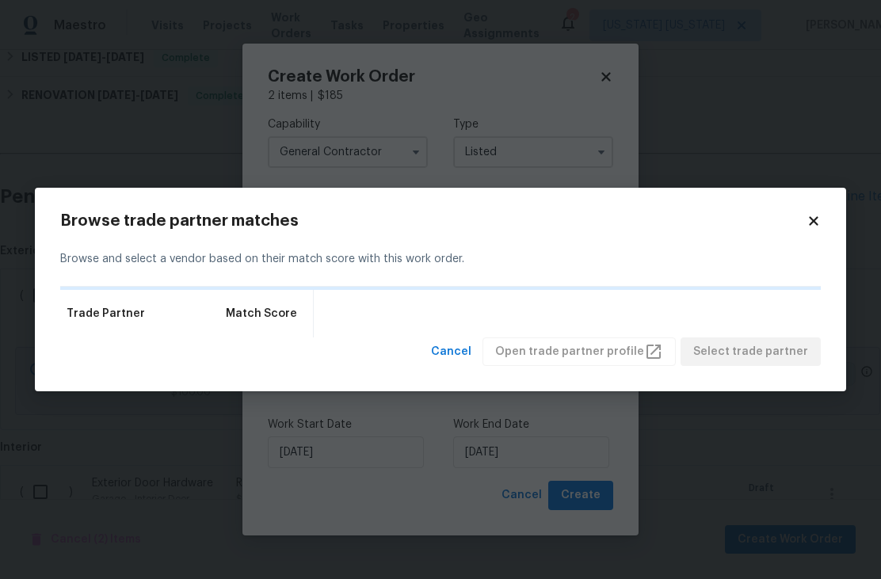
click at [819, 223] on icon at bounding box center [813, 221] width 14 height 14
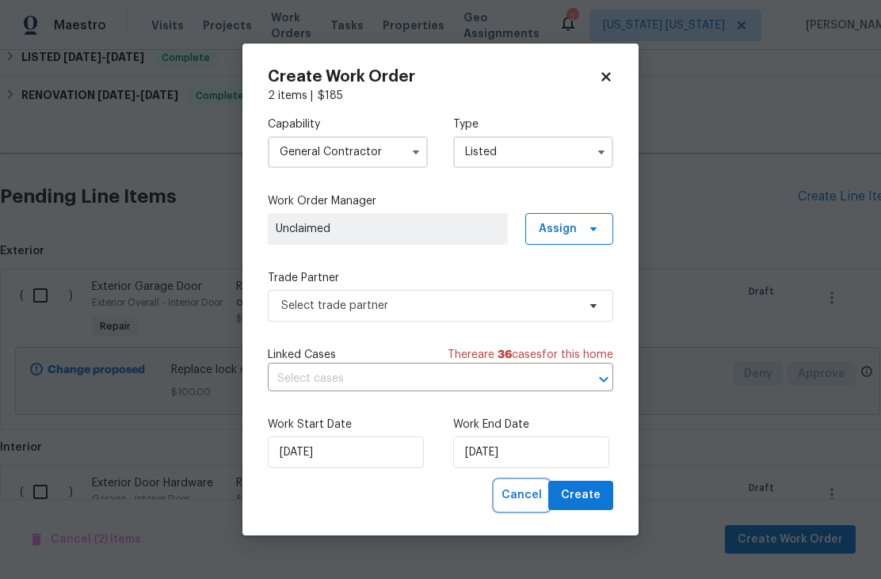
click at [532, 510] on button "Cancel" at bounding box center [521, 495] width 53 height 29
